Goal: Task Accomplishment & Management: Manage account settings

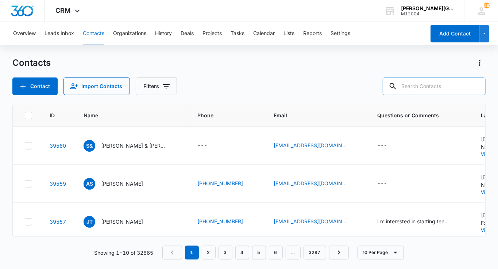
click at [450, 91] on input "text" at bounding box center [434, 86] width 103 height 18
paste input "[PERSON_NAME][EMAIL_ADDRESS][PERSON_NAME][DOMAIN_NAME]"
type input "ann.yaping.wu@gmail.com"
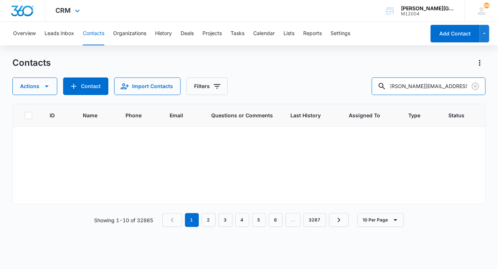
scroll to position [0, 0]
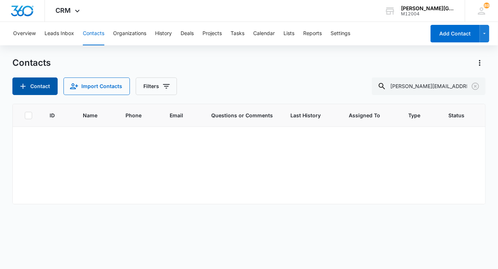
click at [42, 84] on button "Contact" at bounding box center [34, 86] width 45 height 18
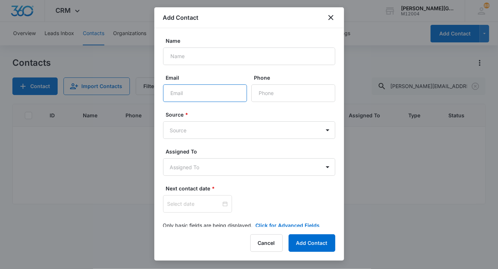
click at [180, 93] on input "Email" at bounding box center [205, 93] width 84 height 18
paste input "ann.yaping.wu@gmail.com"
type input "ann.yaping.wu@gmail.com"
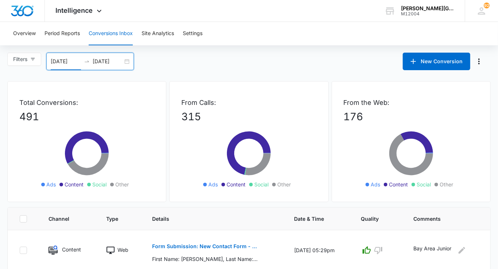
click at [117, 63] on input "09/13/2025" at bounding box center [108, 61] width 30 height 8
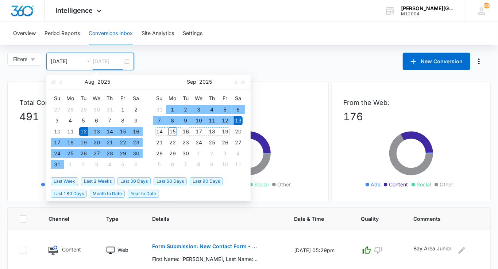
type input "09/16/2025"
click at [189, 132] on div "16" at bounding box center [185, 131] width 9 height 9
type input "08/12/2025"
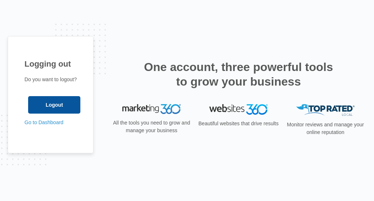
click at [47, 108] on input "Logout" at bounding box center [54, 105] width 52 height 18
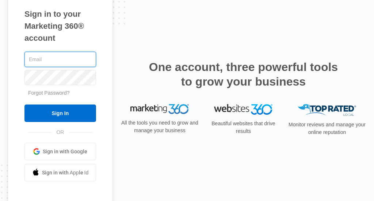
click at [65, 58] on input "text" at bounding box center [60, 59] width 72 height 15
type input "[PERSON_NAME][EMAIL_ADDRESS][DOMAIN_NAME]"
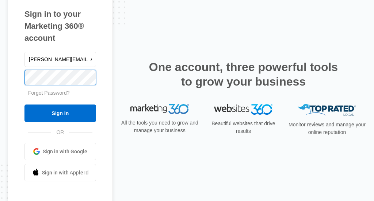
click at [24, 105] on input "Sign In" at bounding box center [60, 114] width 72 height 18
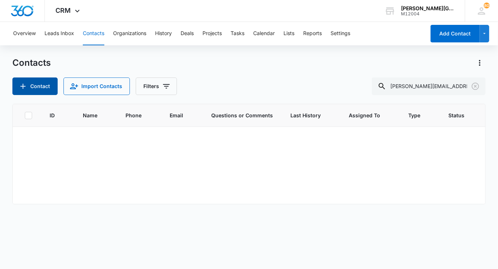
click at [30, 85] on button "Contact" at bounding box center [34, 86] width 45 height 18
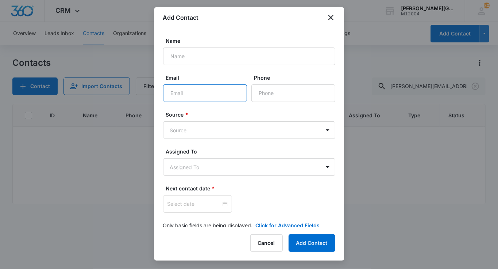
click at [198, 95] on input "Email" at bounding box center [205, 93] width 84 height 18
paste input "[PERSON_NAME][EMAIL_ADDRESS][PERSON_NAME][DOMAIN_NAME]"
type input "[PERSON_NAME][EMAIL_ADDRESS][PERSON_NAME][DOMAIN_NAME]"
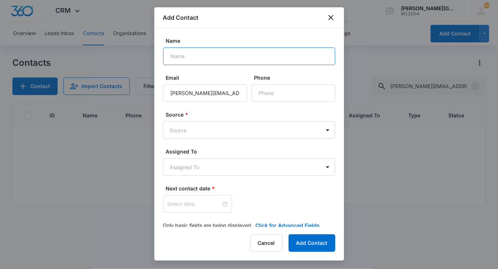
click at [189, 50] on input "Name" at bounding box center [249, 56] width 172 height 18
paste input "Terry Chang"
type input "Terry Chang"
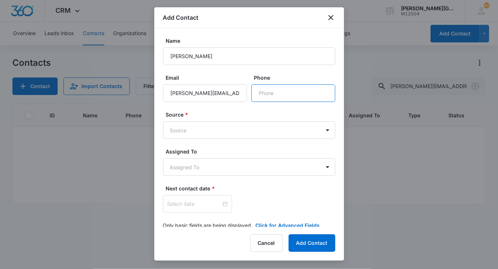
click at [295, 92] on input "Phone" at bounding box center [293, 93] width 84 height 18
paste input "1 (408) 338-5893"
type input "1 (408) 338-5893"
click at [238, 124] on body "CRM Apps Reputation Websites Forms CRM Email Social Shop Payments POS Content A…" at bounding box center [249, 134] width 498 height 269
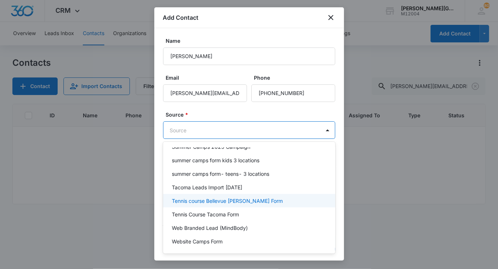
scroll to position [599, 0]
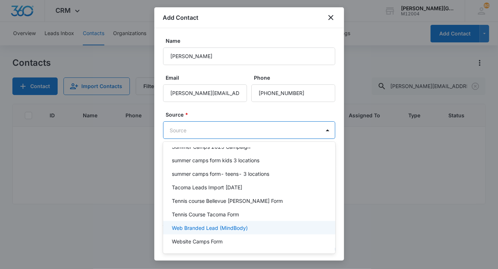
click at [228, 224] on p "Web Branded Lead (MindBody)" at bounding box center [210, 228] width 76 height 8
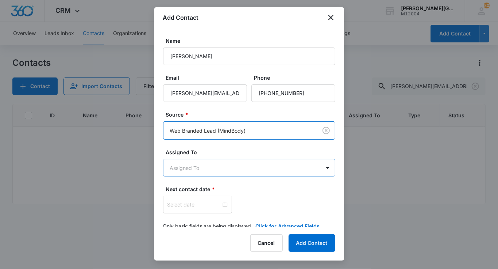
click at [219, 169] on body "CRM Apps Reputation Websites Forms CRM Email Social Shop Payments POS Content A…" at bounding box center [249, 134] width 498 height 269
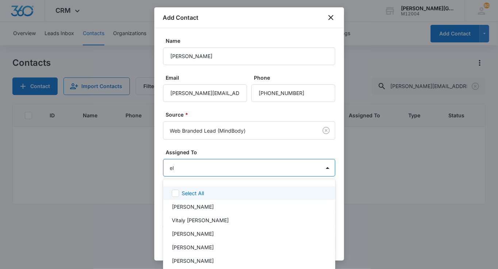
type input "eli"
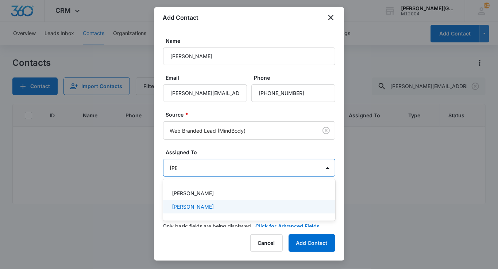
click at [211, 206] on p "[PERSON_NAME]" at bounding box center [193, 207] width 42 height 8
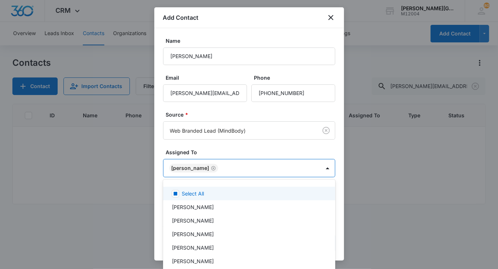
click at [203, 155] on div at bounding box center [249, 134] width 498 height 269
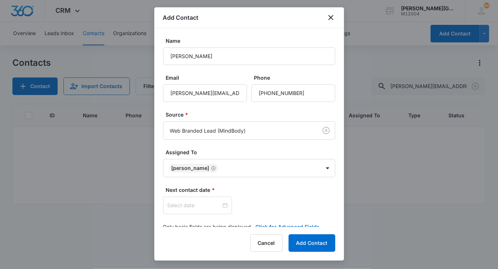
scroll to position [12, 0]
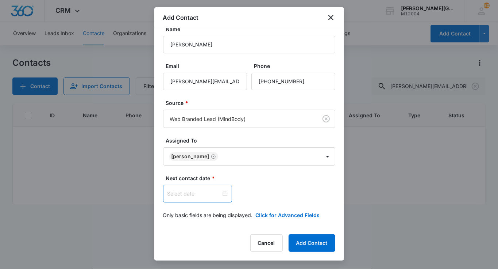
click at [188, 196] on input at bounding box center [195, 193] width 54 height 8
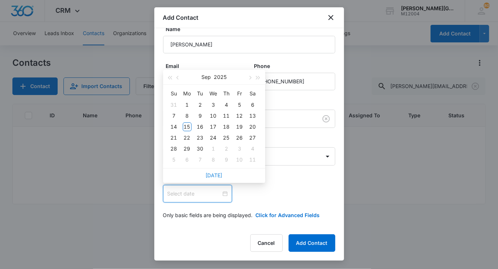
click at [214, 175] on link "Today" at bounding box center [214, 175] width 17 height 6
type input "Sep 15, 2025"
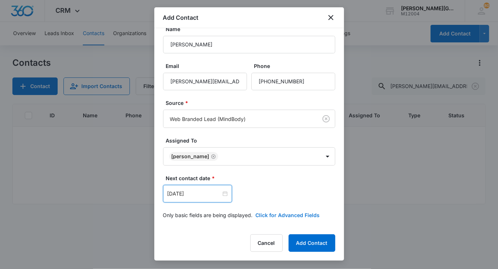
click at [266, 212] on button "Click for Advanced Fields" at bounding box center [288, 215] width 64 height 8
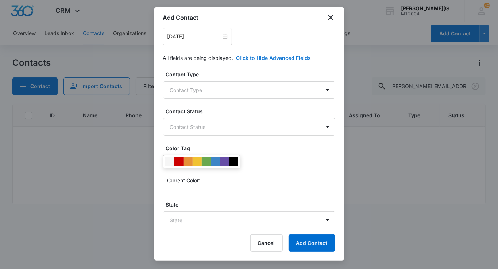
scroll to position [175, 0]
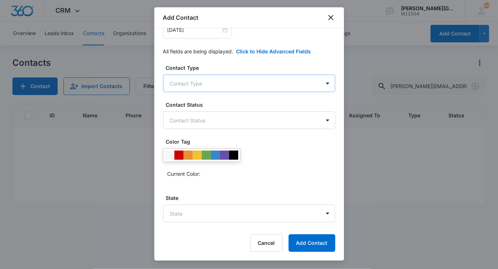
click at [218, 80] on body "CRM Apps Reputation Websites Forms CRM Email Social Shop Payments POS Content A…" at bounding box center [249, 134] width 498 height 269
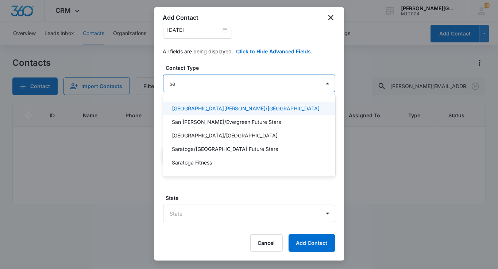
type input "sar"
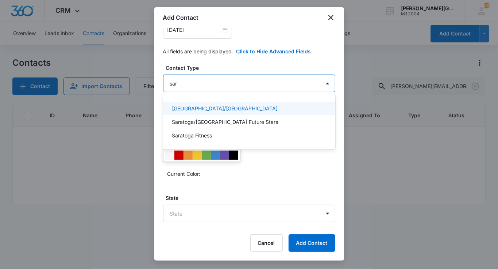
click at [196, 112] on p "Saratoga/West Valley College" at bounding box center [225, 108] width 106 height 8
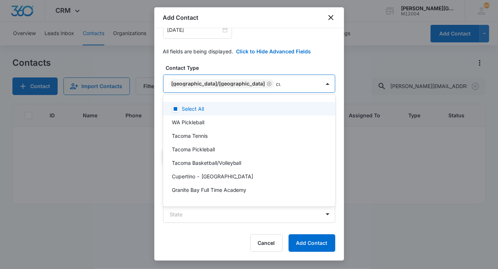
type input "cup"
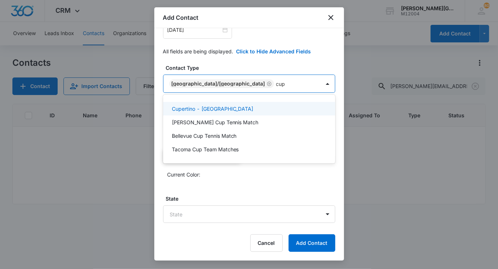
click at [207, 108] on p "Cupertino - De Anza College" at bounding box center [213, 109] width 82 height 8
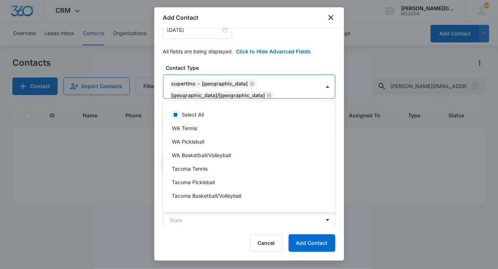
click at [222, 68] on div at bounding box center [249, 134] width 498 height 269
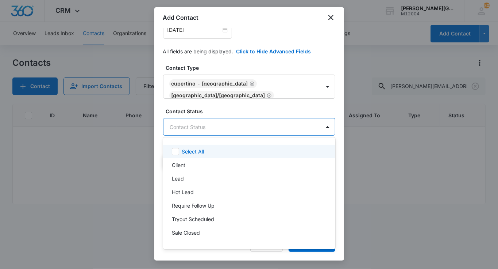
click at [200, 123] on body "CRM Apps Reputation Websites Forms CRM Email Social Shop Payments POS Content A…" at bounding box center [249, 134] width 498 height 269
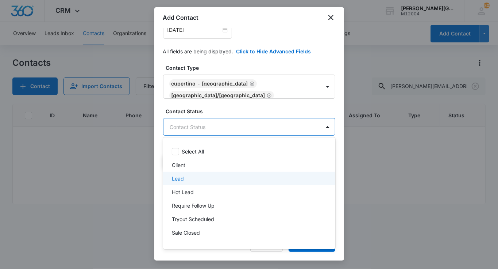
click at [181, 174] on p "Lead" at bounding box center [178, 178] width 12 height 8
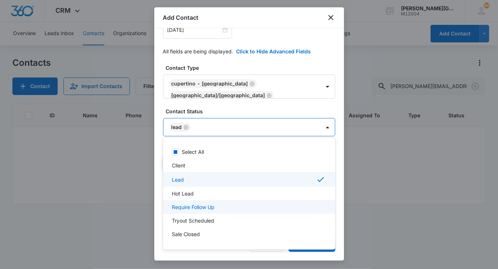
click at [200, 210] on p "Require Follow Up" at bounding box center [193, 207] width 43 height 8
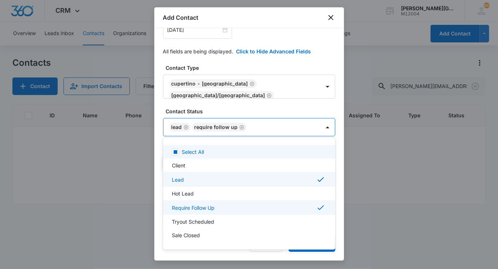
click at [230, 116] on div at bounding box center [249, 134] width 498 height 269
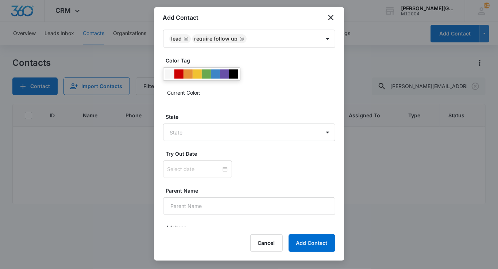
scroll to position [290, 0]
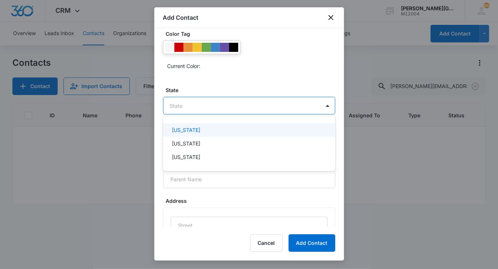
click at [205, 105] on body "CRM Apps Reputation Websites Forms CRM Email Social Shop Payments POS Content A…" at bounding box center [249, 134] width 498 height 269
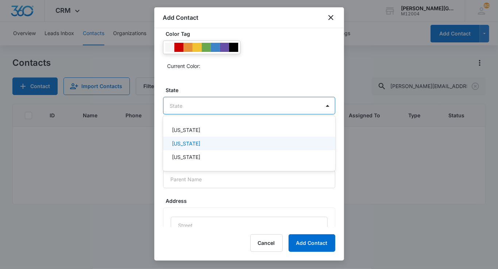
click at [197, 139] on div "California" at bounding box center [249, 143] width 172 height 14
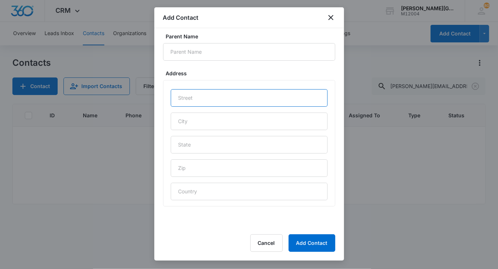
scroll to position [419, 0]
click at [199, 93] on input "text" at bounding box center [249, 98] width 157 height 18
paste input "18796 Arata way"
type input "18796 Arata way"
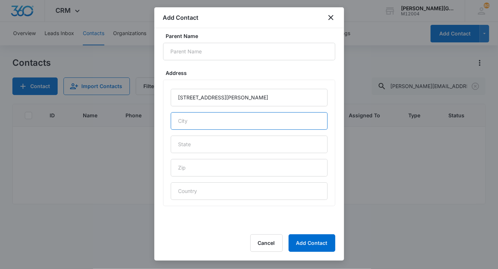
click at [191, 115] on input "text" at bounding box center [249, 121] width 157 height 18
type input "Cupertino"
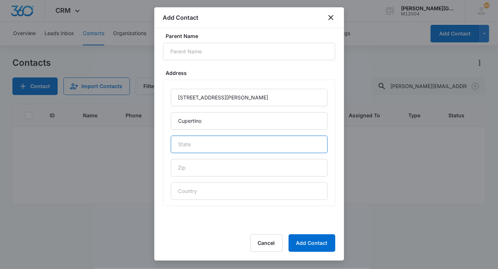
click at [214, 141] on input "text" at bounding box center [249, 144] width 157 height 18
type input "CA"
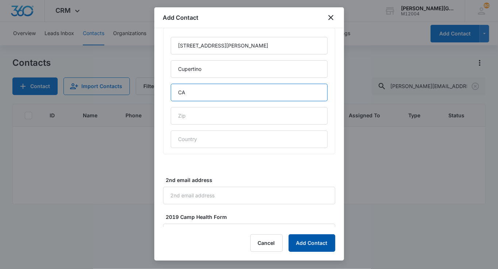
scroll to position [473, 0]
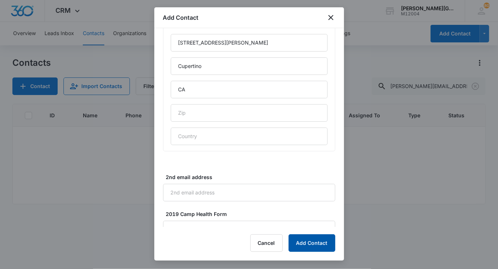
click at [305, 247] on button "Add Contact" at bounding box center [312, 243] width 47 height 18
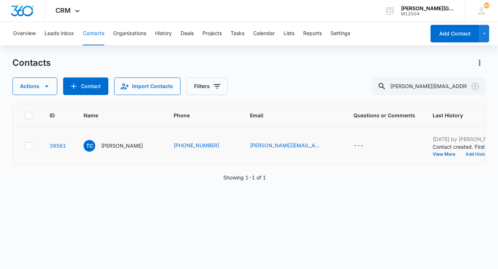
click at [461, 156] on button "Add History" at bounding box center [478, 154] width 35 height 4
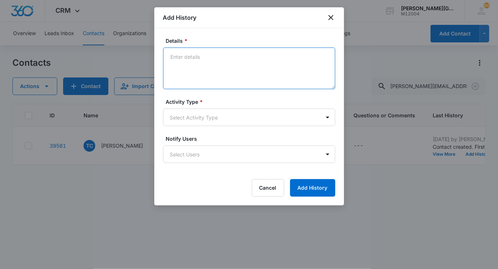
click at [206, 83] on textarea "Details *" at bounding box center [249, 68] width 172 height 42
paste textarea "Hello Ann, Hope this email finds you well! We noticed that you created an accou…"
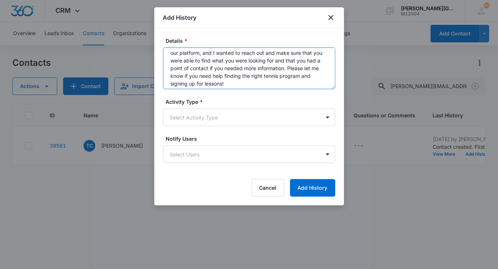
scroll to position [84, 0]
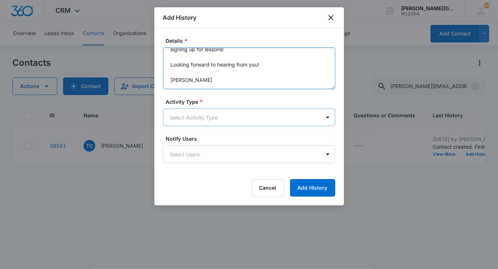
type textarea "Hello Ann, Hope this email finds you well! We noticed that you created an accou…"
click at [193, 116] on body "CRM Apps Reputation Websites Forms CRM Email Social Shop Payments POS Content A…" at bounding box center [249, 134] width 498 height 269
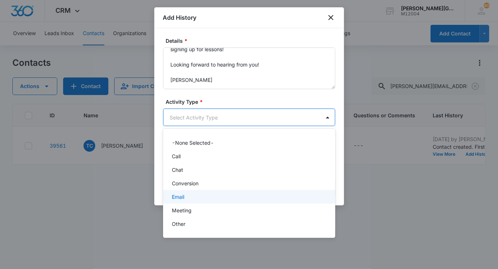
click at [178, 198] on p "Email" at bounding box center [178, 197] width 12 height 8
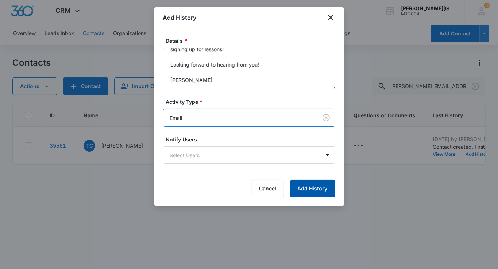
click at [307, 187] on button "Add History" at bounding box center [312, 189] width 45 height 18
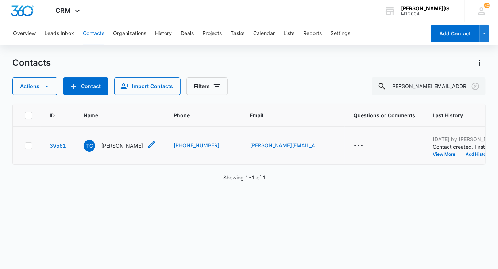
click at [103, 149] on p "Terry Chang" at bounding box center [122, 146] width 42 height 8
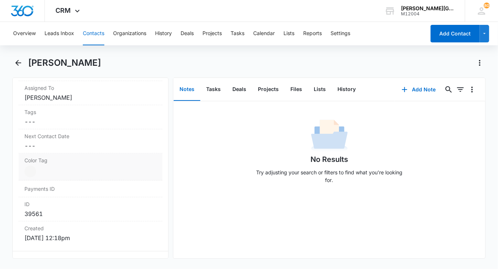
scroll to position [376, 0]
click at [77, 151] on div "Color Tag Current Color: Cancel Save Changes" at bounding box center [91, 164] width 144 height 27
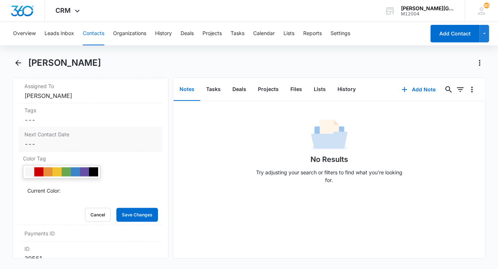
click at [76, 142] on dd "Cancel Save Changes ---" at bounding box center [90, 143] width 132 height 9
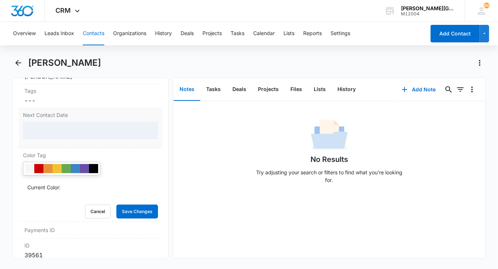
scroll to position [396, 0]
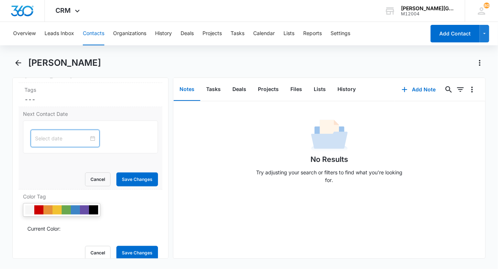
click at [55, 135] on input at bounding box center [62, 138] width 54 height 8
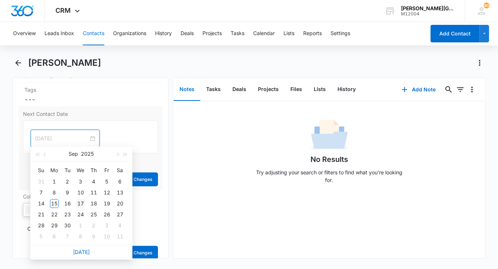
type input "Sep 17, 2025"
click at [82, 201] on div "17" at bounding box center [80, 203] width 9 height 9
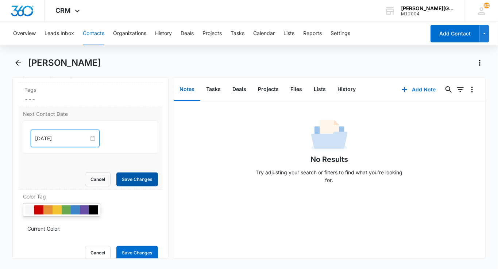
click at [138, 172] on button "Save Changes" at bounding box center [137, 179] width 42 height 14
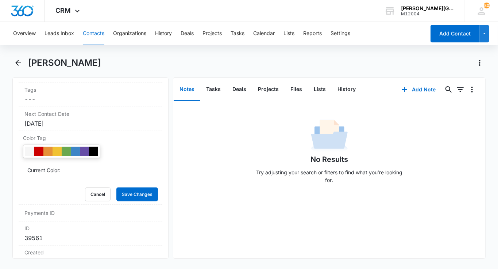
click at [97, 34] on button "Contacts" at bounding box center [94, 33] width 22 height 23
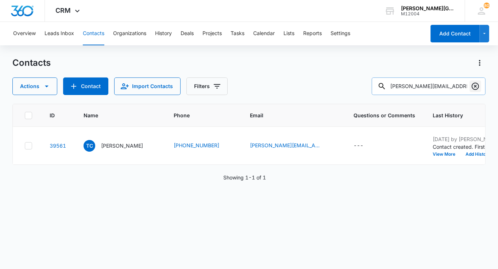
click at [476, 85] on icon "Clear" at bounding box center [475, 85] width 7 height 7
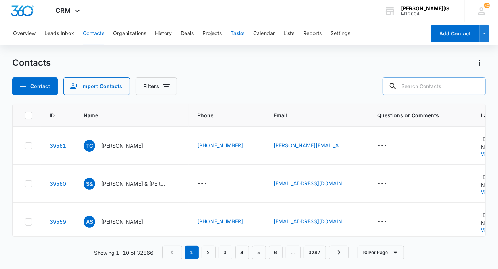
click at [243, 31] on button "Tasks" at bounding box center [238, 33] width 14 height 23
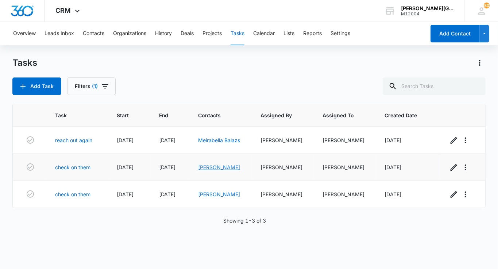
click at [228, 165] on link "Lakshmi Sundaresan" at bounding box center [219, 167] width 42 height 6
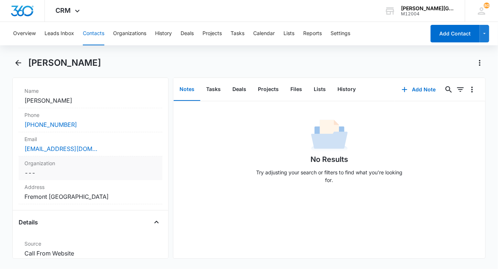
scroll to position [136, 0]
click at [111, 146] on div "laxmisundaresan@gmail.com" at bounding box center [90, 149] width 132 height 9
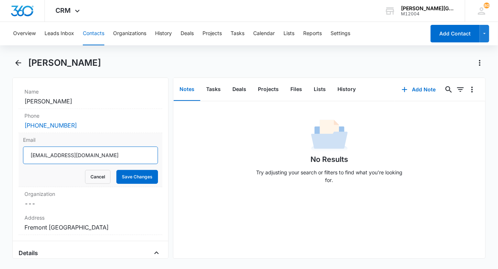
click at [111, 146] on input "laxmisundaresan@gmail.com" at bounding box center [90, 155] width 135 height 18
click at [104, 182] on button "Cancel" at bounding box center [98, 177] width 26 height 14
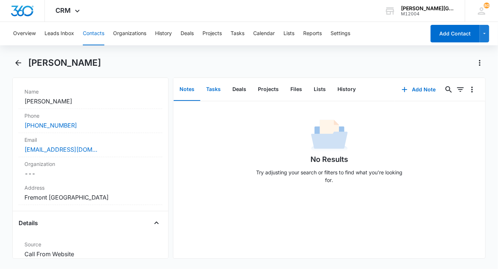
click at [219, 88] on button "Tasks" at bounding box center [213, 89] width 26 height 23
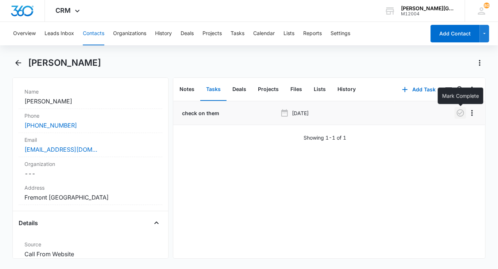
click at [456, 114] on button "button" at bounding box center [461, 113] width 12 height 12
click at [350, 92] on button "History" at bounding box center [347, 89] width 30 height 23
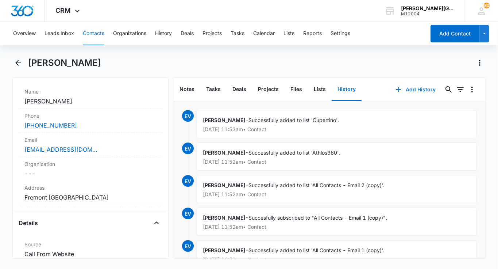
click at [408, 89] on button "Add History" at bounding box center [415, 90] width 55 height 18
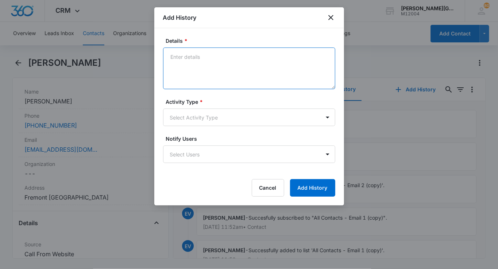
click at [207, 81] on textarea "Details *" at bounding box center [249, 68] width 172 height 42
paste textarea "Hello Lakshmi, Hope you had a wonderful weekend! I just wanted to follow up on …"
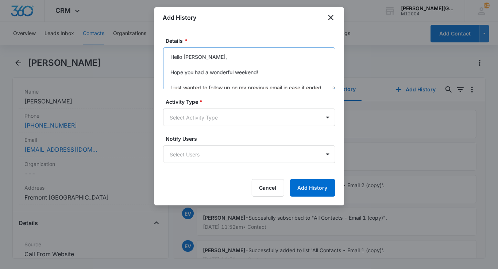
scroll to position [71, 0]
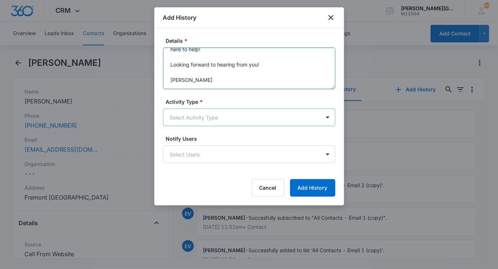
type textarea "Hello Lakshmi, Hope you had a wonderful weekend! I just wanted to follow up on …"
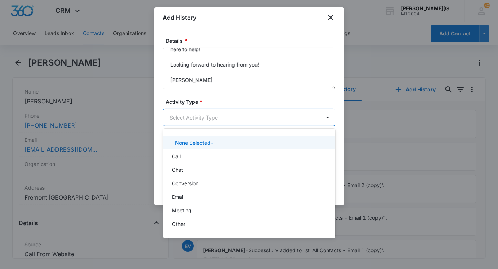
click at [198, 124] on body "CRM Apps Reputation Websites Forms CRM Email Social Shop Payments POS Content A…" at bounding box center [249, 134] width 498 height 269
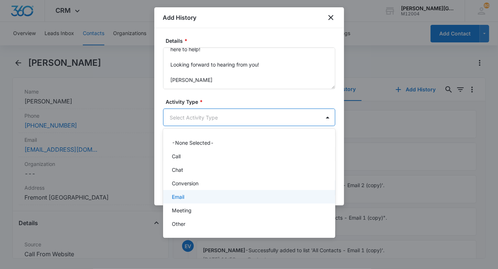
click at [189, 193] on div "Email" at bounding box center [248, 197] width 153 height 8
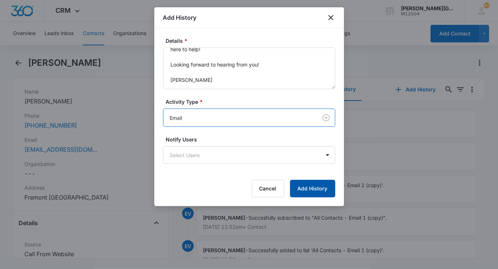
click at [307, 189] on button "Add History" at bounding box center [312, 189] width 45 height 18
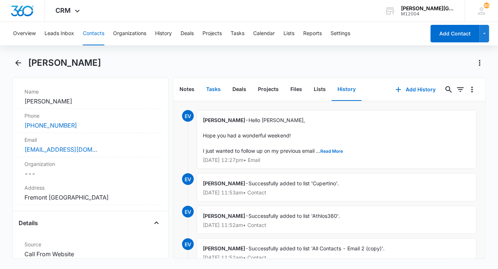
click at [212, 88] on button "Tasks" at bounding box center [213, 89] width 26 height 23
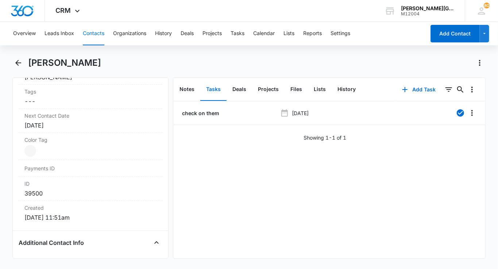
scroll to position [395, 0]
click at [64, 124] on div "Sep 15, 2025" at bounding box center [90, 124] width 132 height 9
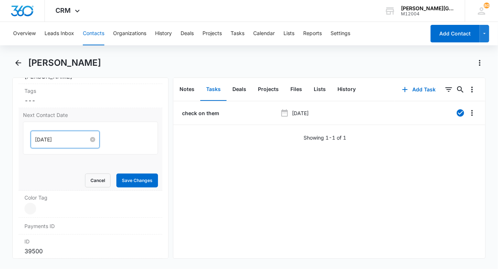
click at [62, 135] on input "Sep 15, 2025" at bounding box center [62, 139] width 54 height 8
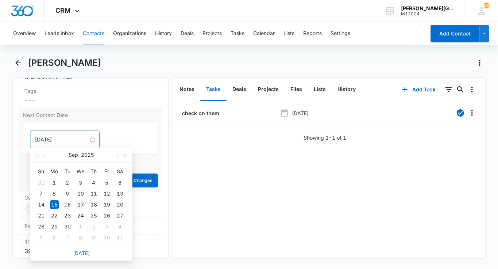
type input "Sep 17, 2025"
click at [78, 203] on div "17" at bounding box center [80, 204] width 9 height 9
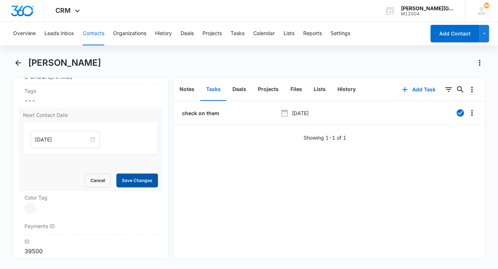
click at [140, 173] on button "Save Changes" at bounding box center [137, 180] width 42 height 14
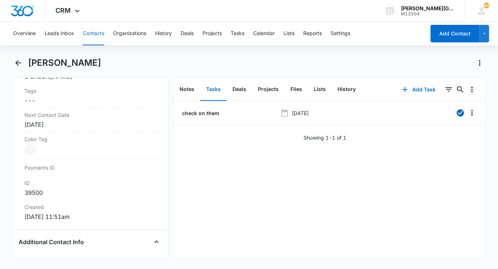
click at [88, 29] on button "Contacts" at bounding box center [94, 33] width 22 height 23
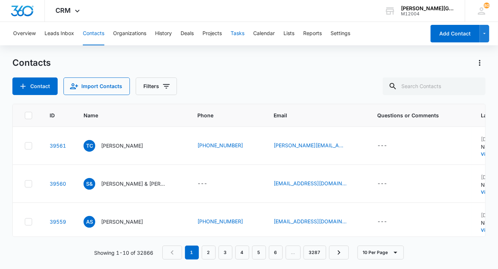
click at [239, 36] on button "Tasks" at bounding box center [238, 33] width 14 height 23
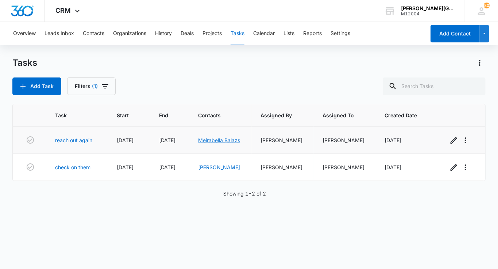
click at [220, 140] on link "Meirabella Balazs" at bounding box center [219, 140] width 42 height 6
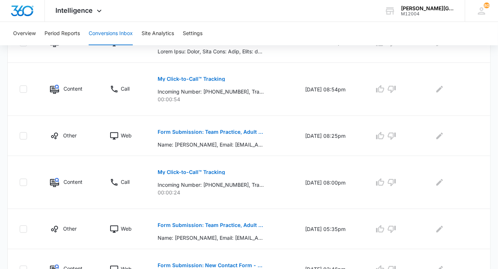
scroll to position [460, 0]
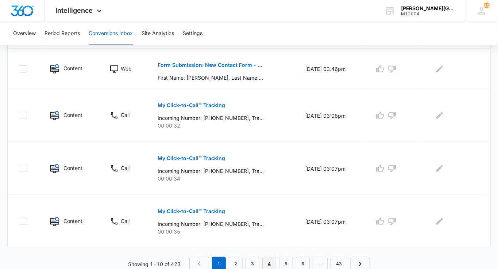
click at [274, 201] on link "4" at bounding box center [269, 264] width 14 height 14
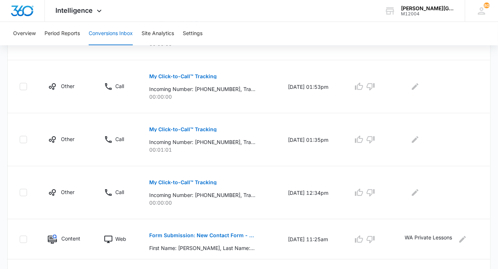
scroll to position [486, 0]
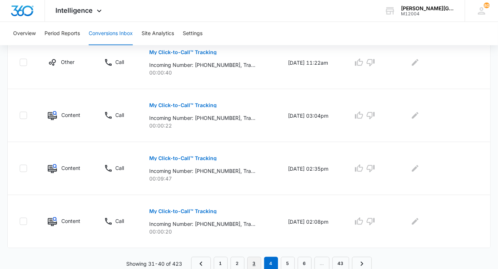
click at [257, 201] on link "3" at bounding box center [254, 264] width 14 height 14
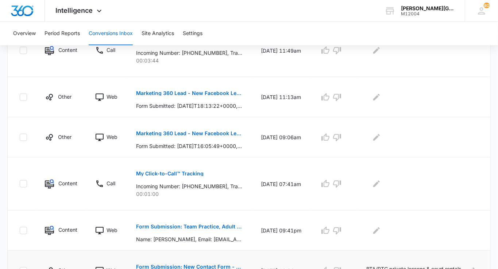
scroll to position [447, 0]
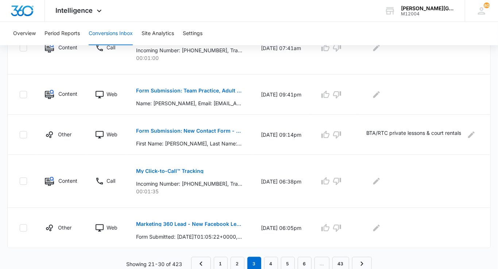
click at [239, 201] on link "2" at bounding box center [238, 264] width 14 height 14
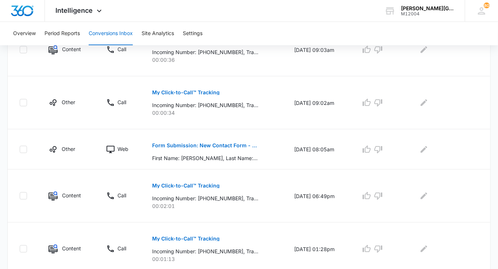
scroll to position [308, 0]
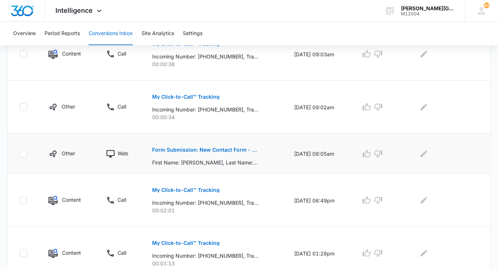
click at [240, 148] on p "Form Submission: New Contact Form - [PERSON_NAME] Tennis" at bounding box center [205, 149] width 106 height 5
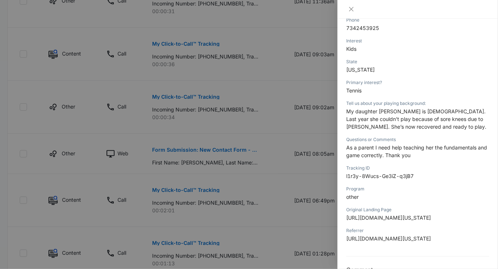
scroll to position [176, 0]
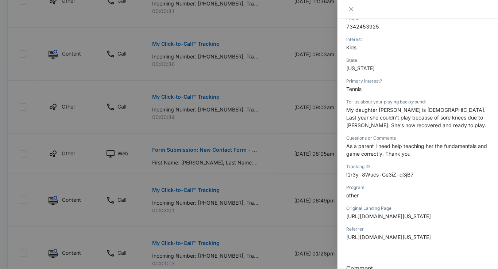
click at [292, 153] on div at bounding box center [249, 134] width 498 height 269
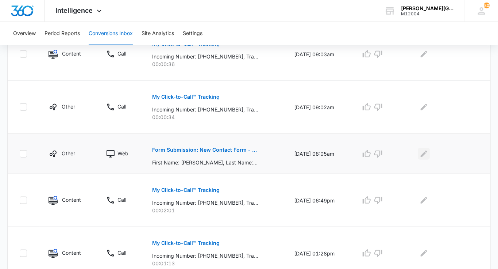
click at [373, 151] on button "Edit Comments" at bounding box center [424, 154] width 12 height 12
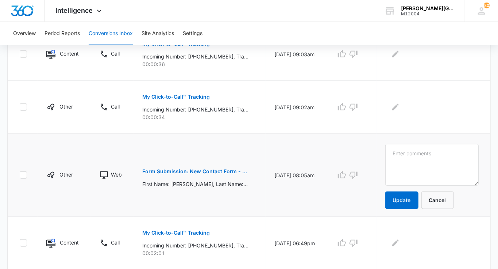
click at [373, 151] on textarea at bounding box center [431, 165] width 93 height 42
type textarea "BTA Junior"
click at [373, 200] on button "Update" at bounding box center [401, 200] width 33 height 18
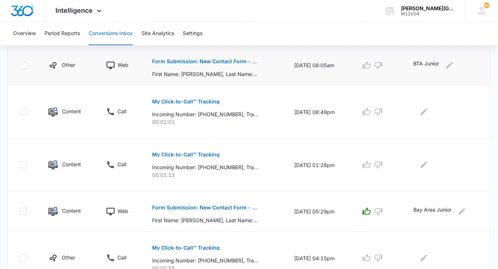
scroll to position [486, 0]
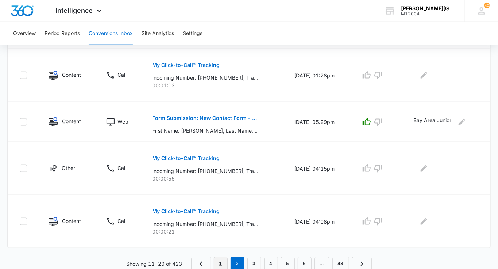
click at [224, 201] on link "1" at bounding box center [221, 264] width 14 height 14
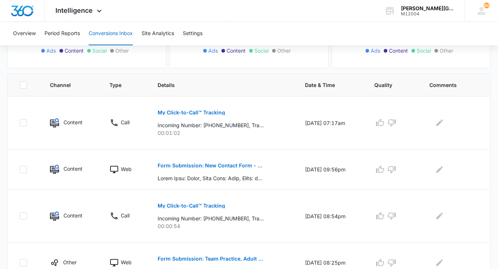
scroll to position [132, 0]
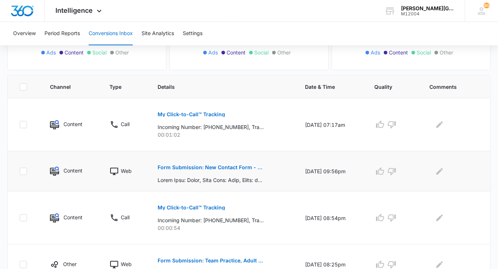
click at [239, 169] on button "Form Submission: New Contact Form - [PERSON_NAME] Tennis" at bounding box center [211, 167] width 106 height 18
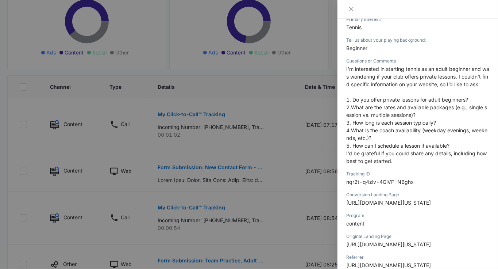
scroll to position [242, 0]
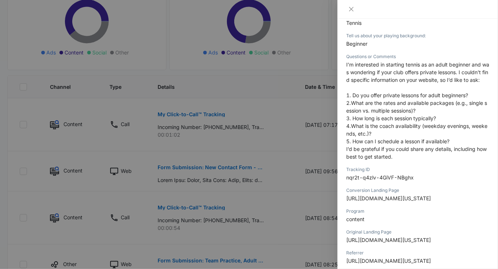
click at [264, 185] on div at bounding box center [249, 134] width 498 height 269
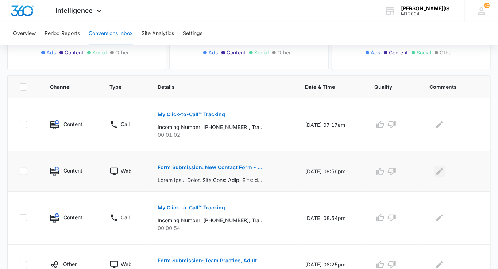
click at [373, 173] on icon "Edit Comments" at bounding box center [439, 171] width 9 height 9
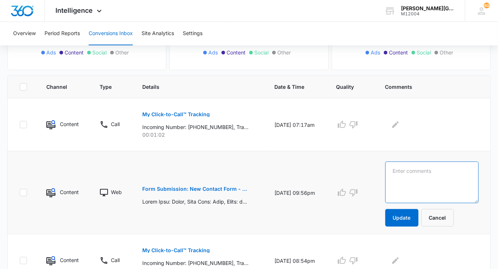
click at [373, 173] on textarea at bounding box center [431, 182] width 93 height 42
type textarea "Bellevue Adult"
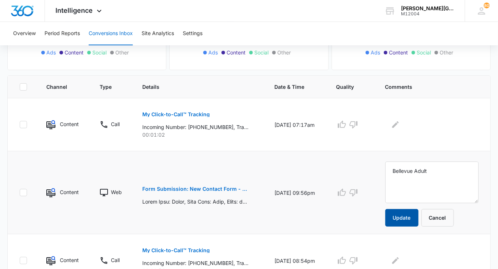
click at [373, 201] on button "Update" at bounding box center [401, 218] width 33 height 18
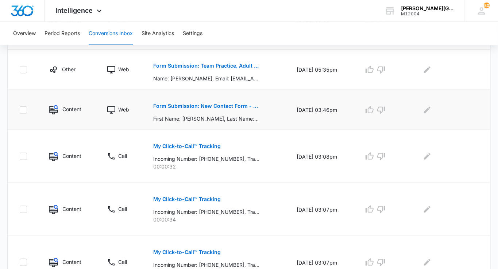
scroll to position [415, 0]
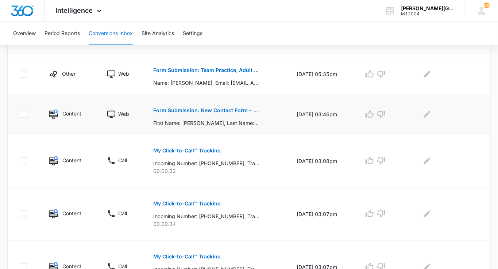
click at [238, 108] on p "Form Submission: New Contact Form - [PERSON_NAME] Tennis" at bounding box center [206, 110] width 106 height 5
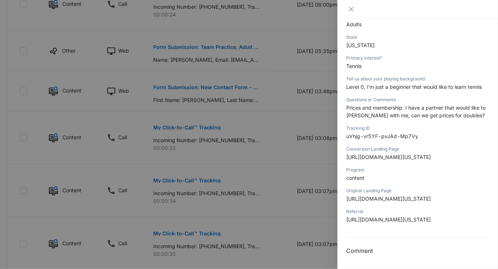
scroll to position [426, 0]
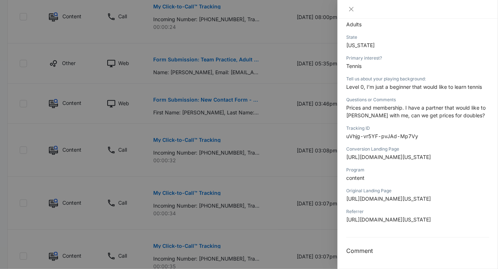
click at [286, 181] on div at bounding box center [249, 134] width 498 height 269
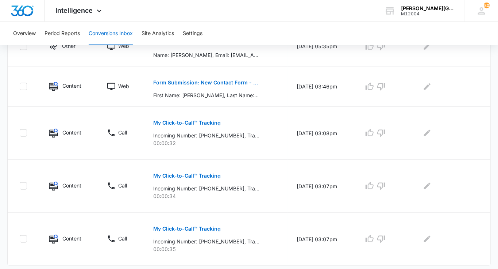
scroll to position [443, 0]
click at [373, 89] on button "Edit Comments" at bounding box center [428, 86] width 12 height 12
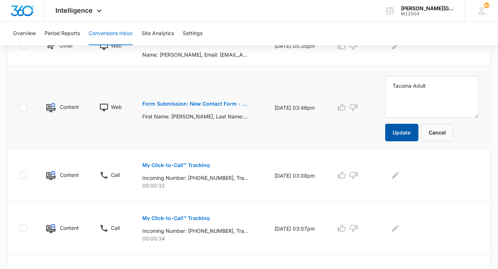
type textarea "Tacoma Adult"
click at [373, 132] on button "Update" at bounding box center [401, 133] width 33 height 18
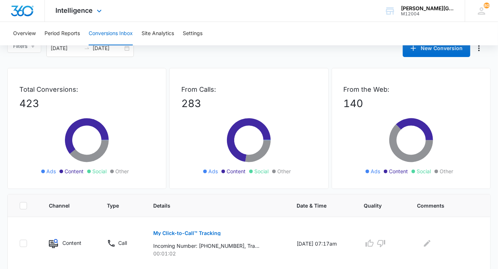
scroll to position [0, 0]
